Goal: Task Accomplishment & Management: Manage account settings

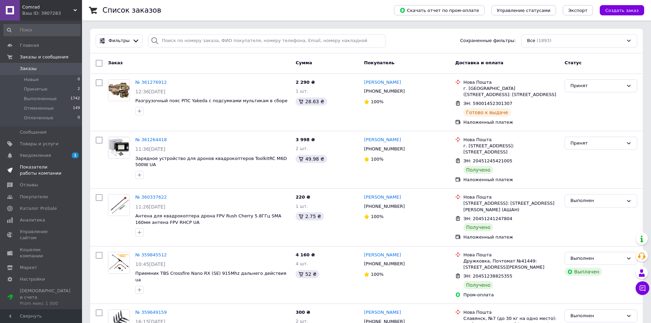
click at [29, 161] on link "Показатели работы компании" at bounding box center [42, 170] width 84 height 18
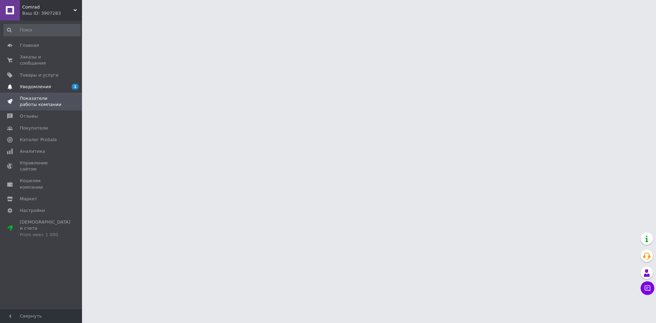
click at [49, 84] on span "Уведомления" at bounding box center [41, 87] width 43 height 6
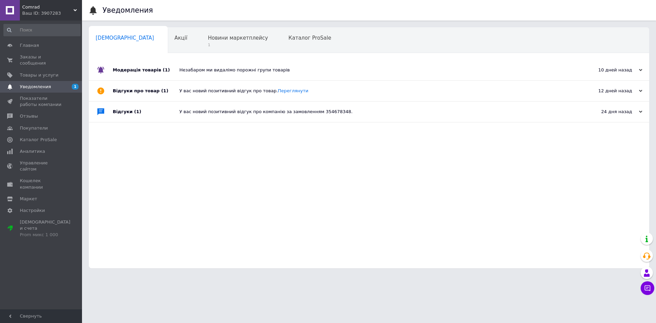
click at [190, 71] on div "Незабаром ми видалімо порожні групи товарів" at bounding box center [376, 70] width 395 height 6
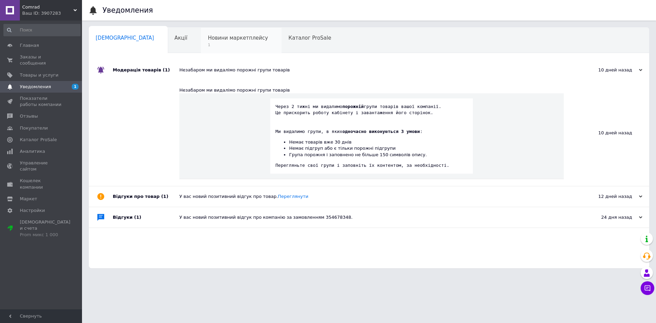
click at [208, 40] on span "Новини маркетплейсу" at bounding box center [238, 38] width 60 height 6
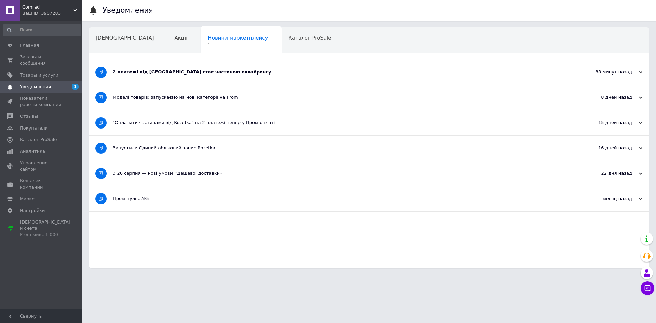
click at [172, 76] on div "2 платежі від Rozetka стає частиною еквайрингу" at bounding box center [343, 72] width 461 height 25
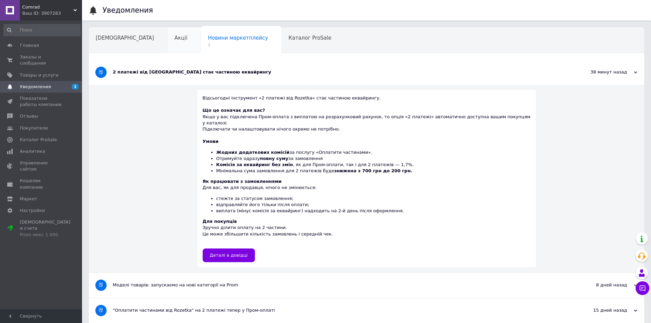
click at [168, 44] on div "Акції" at bounding box center [184, 41] width 33 height 26
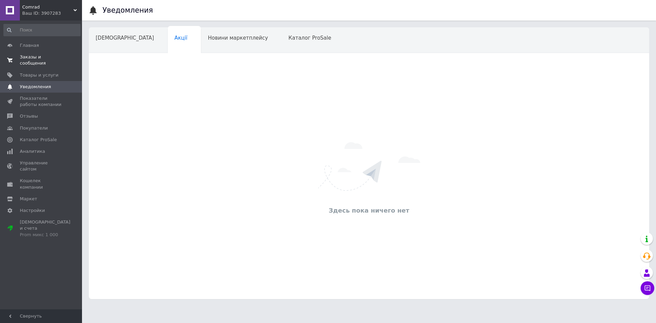
click at [62, 61] on link "Заказы и сообщения 0 0" at bounding box center [42, 60] width 84 height 18
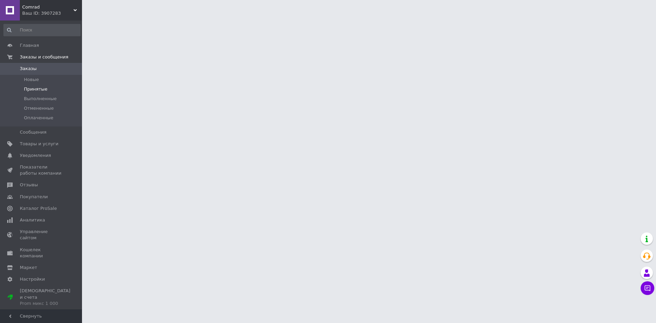
click at [40, 87] on span "Принятые" at bounding box center [36, 89] width 24 height 6
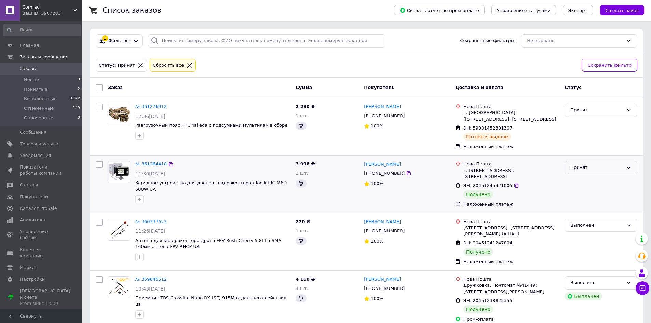
click at [574, 173] on div "Принят" at bounding box center [600, 167] width 73 height 13
click at [574, 178] on li "Выполнен" at bounding box center [601, 182] width 72 height 13
click at [583, 169] on div "Принят" at bounding box center [596, 167] width 53 height 7
click at [583, 178] on li "Выполнен" at bounding box center [601, 182] width 72 height 13
click at [24, 68] on span "Заказы" at bounding box center [28, 69] width 17 height 6
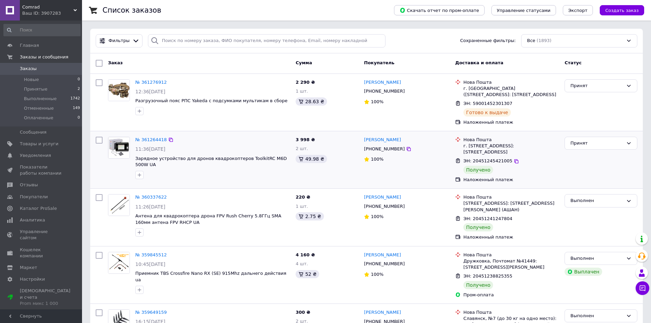
drag, startPoint x: 577, startPoint y: 143, endPoint x: 578, endPoint y: 150, distance: 7.2
click at [577, 143] on div "Принят" at bounding box center [596, 143] width 53 height 7
click at [579, 156] on li "Выполнен" at bounding box center [601, 157] width 72 height 13
